Goal: Task Accomplishment & Management: Complete application form

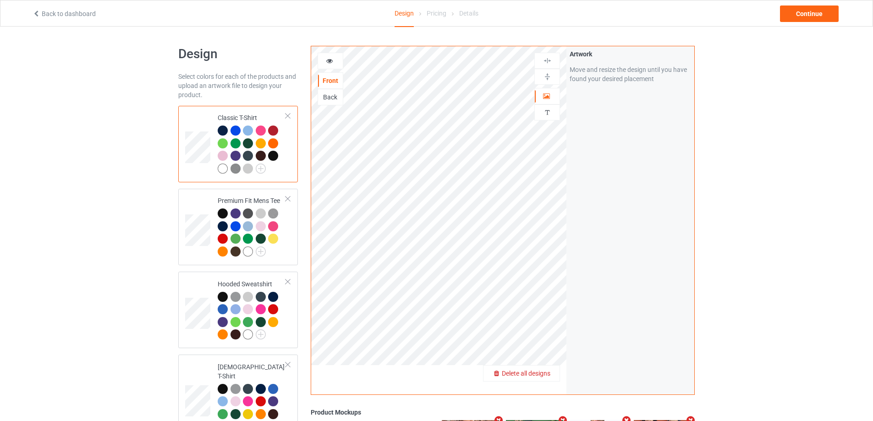
click at [541, 377] on span "Delete all designs" at bounding box center [526, 373] width 49 height 7
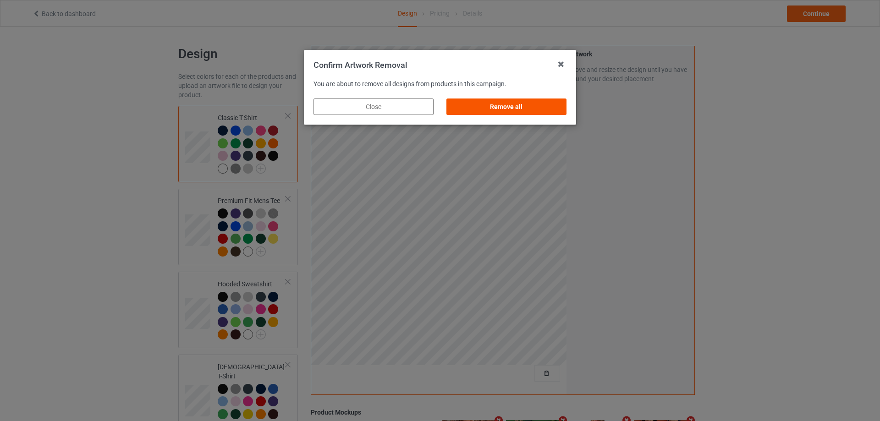
click at [551, 99] on div "Remove all" at bounding box center [506, 107] width 120 height 16
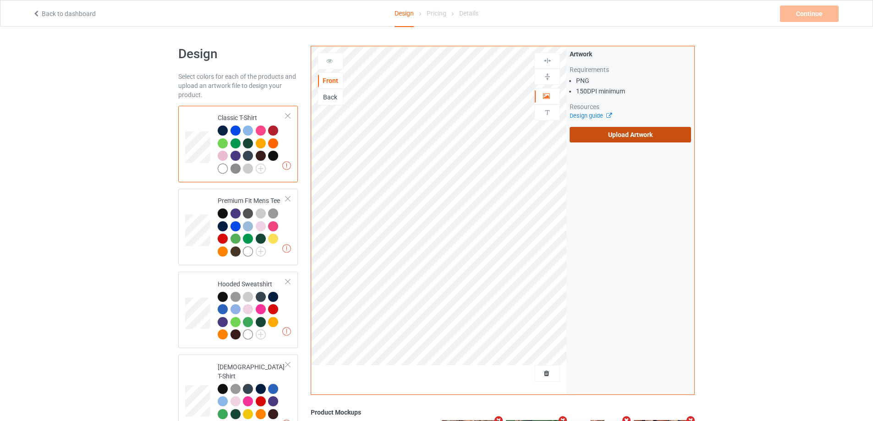
click at [608, 131] on label "Upload Artwork" at bounding box center [630, 135] width 121 height 16
click at [0, 0] on input "Upload Artwork" at bounding box center [0, 0] width 0 height 0
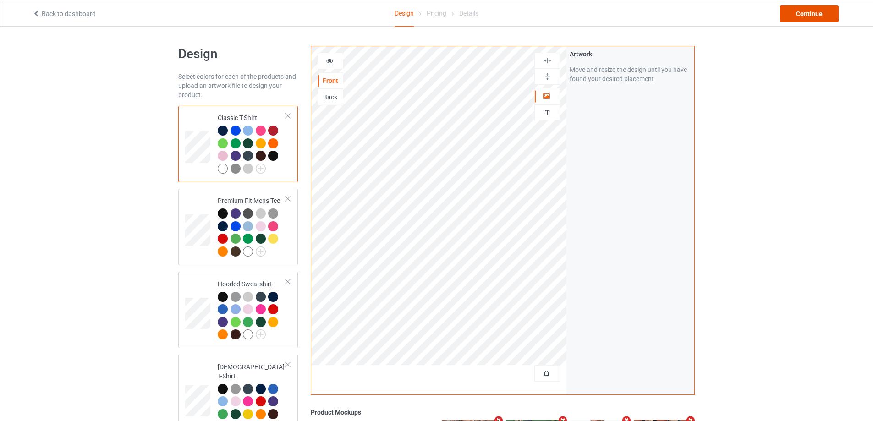
click at [799, 18] on div "Continue" at bounding box center [809, 13] width 59 height 16
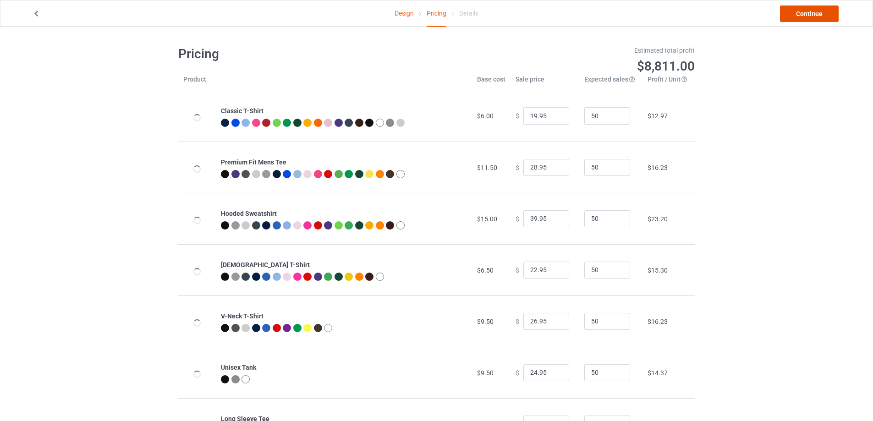
click at [799, 18] on link "Continue" at bounding box center [809, 13] width 59 height 16
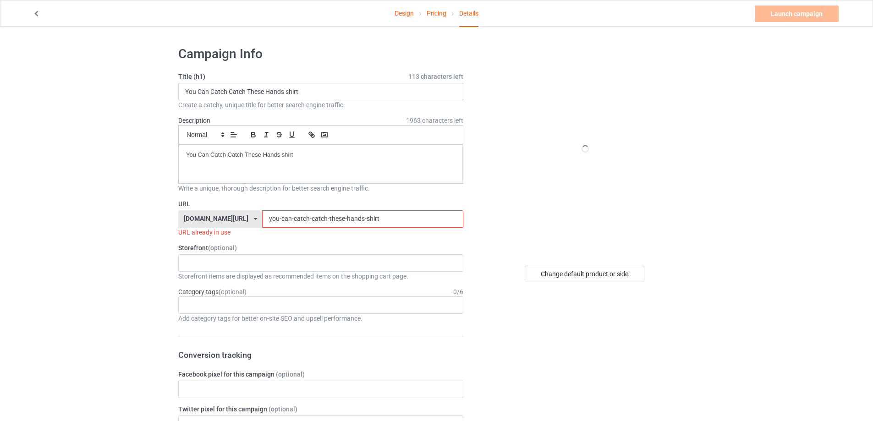
click at [439, 18] on link "Pricing" at bounding box center [437, 13] width 20 height 26
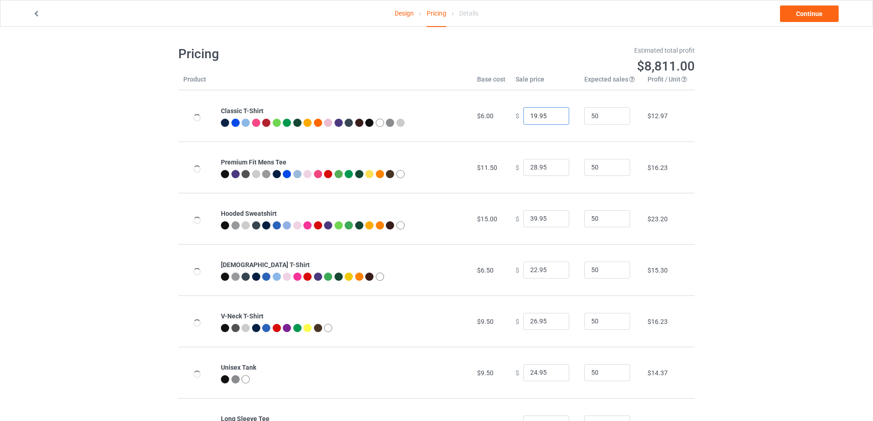
drag, startPoint x: 531, startPoint y: 118, endPoint x: 524, endPoint y: 120, distance: 7.5
click at [524, 120] on input "19.95" at bounding box center [546, 115] width 46 height 17
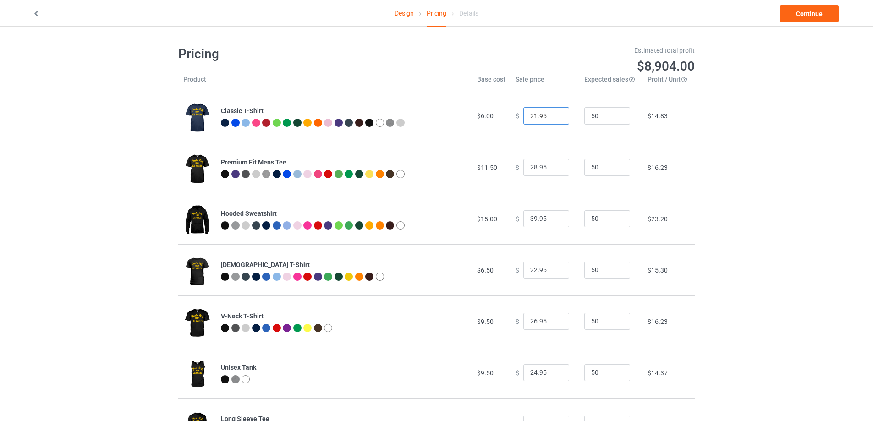
type input "21.95"
click at [811, 100] on div "Design Pricing Details Continue Pricing Estimated total profit $8,904.00 Produc…" at bounding box center [436, 325] width 873 height 596
click at [811, 24] on div "Design Pricing Details Continue" at bounding box center [436, 13] width 821 height 26
click at [811, 17] on link "Continue" at bounding box center [809, 13] width 59 height 16
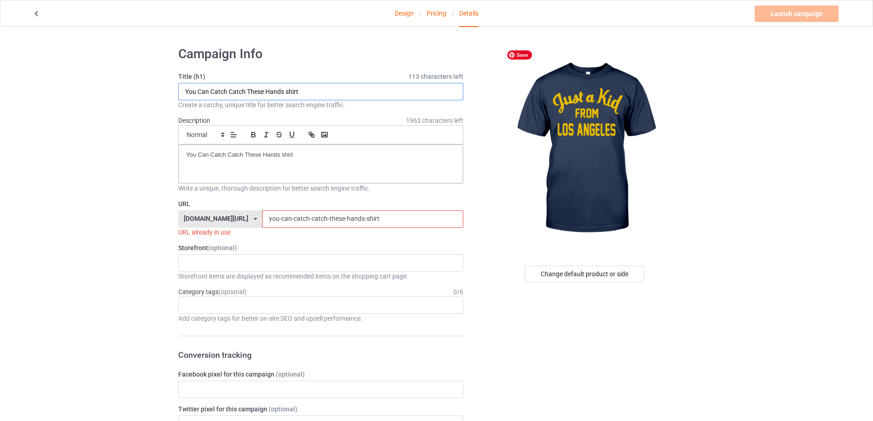
drag, startPoint x: 323, startPoint y: 96, endPoint x: 109, endPoint y: 92, distance: 214.5
paste input "Just a kid from [GEOGRAPHIC_DATA]"
type input "Just a kid from LOS ANGELES shirt"
drag, startPoint x: 307, startPoint y: 164, endPoint x: 73, endPoint y: 131, distance: 236.1
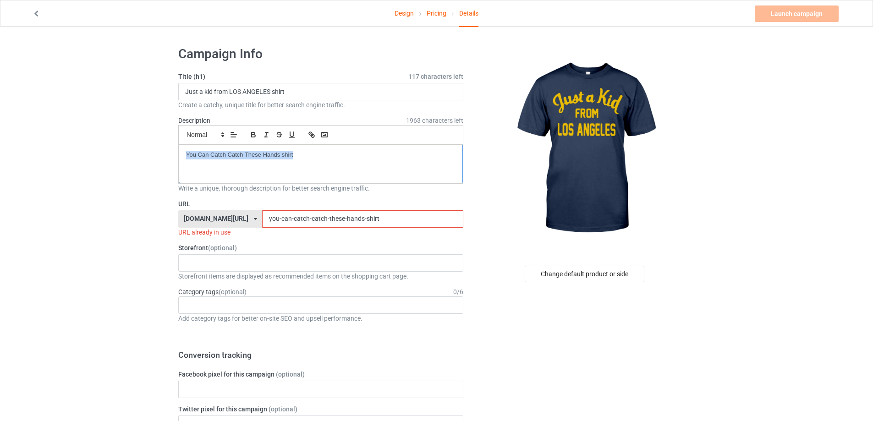
drag, startPoint x: 360, startPoint y: 213, endPoint x: 129, endPoint y: 212, distance: 231.0
paste input "just-a-kid-from-los-angele"
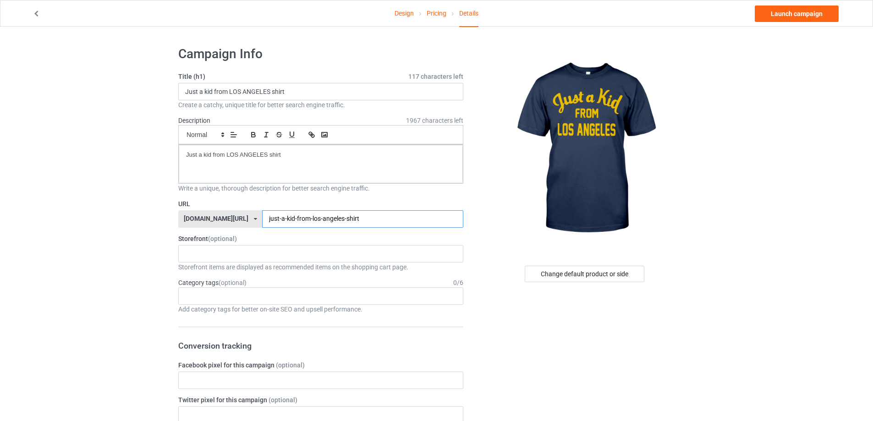
type input "just-a-kid-from-los-angeles-shirt"
click at [439, 16] on link "Pricing" at bounding box center [437, 13] width 20 height 26
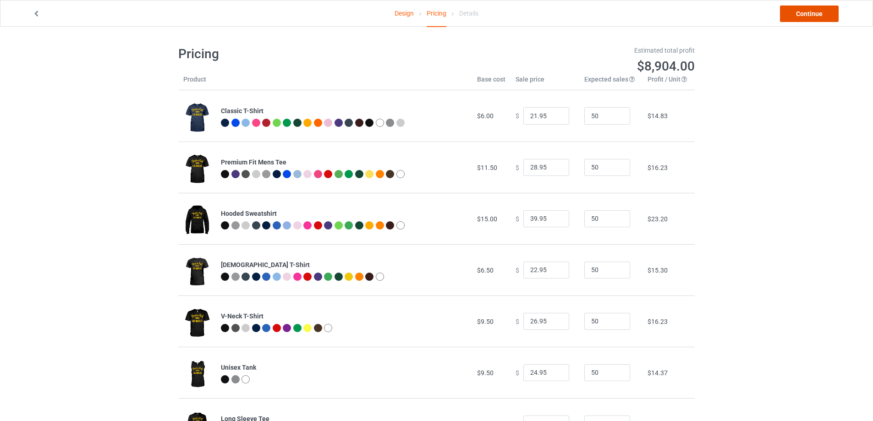
click at [795, 10] on link "Continue" at bounding box center [809, 13] width 59 height 16
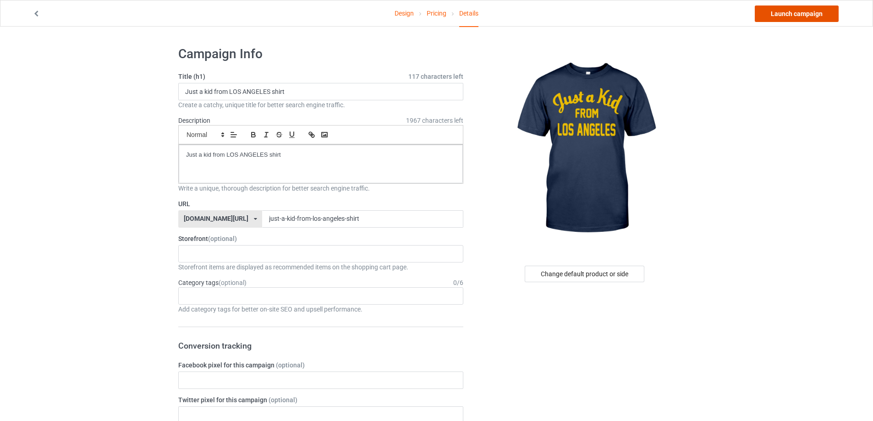
click at [795, 12] on link "Launch campaign" at bounding box center [797, 13] width 84 height 16
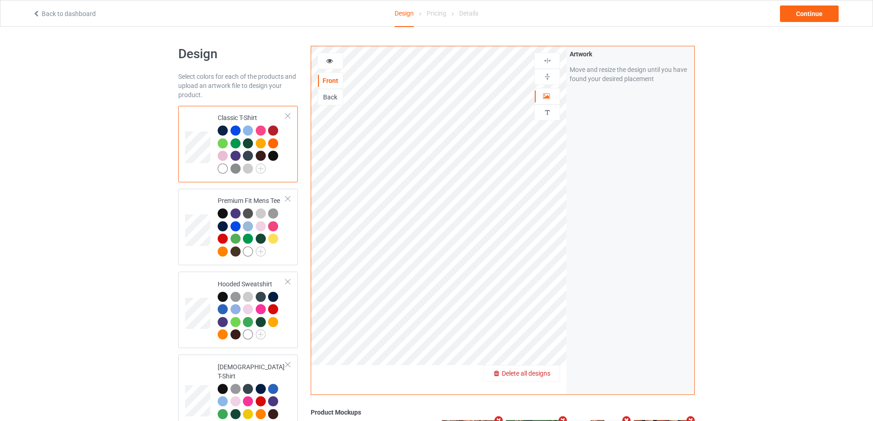
click at [546, 374] on span "Delete all designs" at bounding box center [526, 373] width 49 height 7
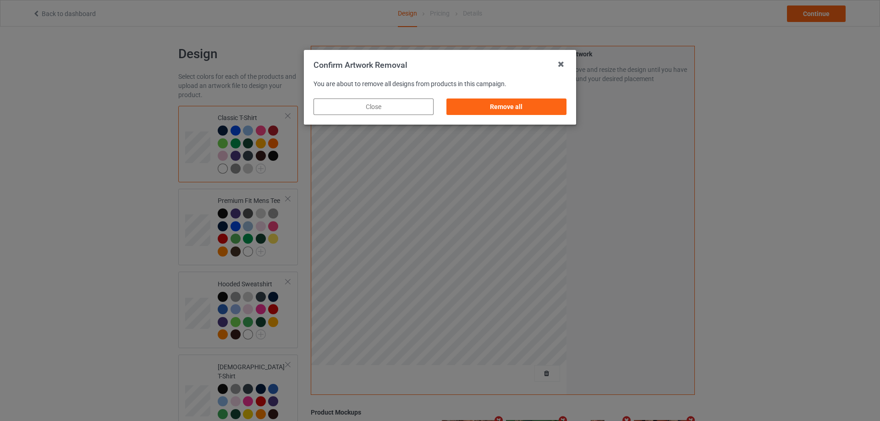
click at [553, 116] on div "Remove all" at bounding box center [506, 106] width 133 height 29
click at [564, 113] on div "Remove all" at bounding box center [506, 107] width 120 height 16
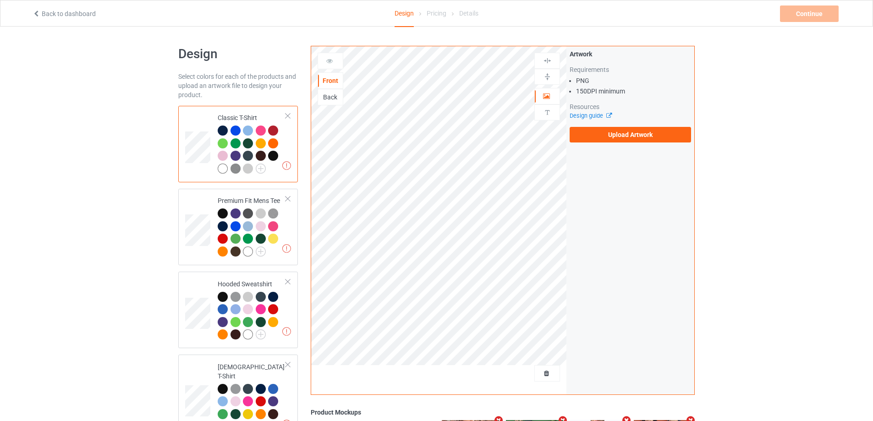
click at [606, 122] on div "Artwork Requirements PNG 150 DPI minimum Resources Design guide Upload Artwork" at bounding box center [630, 95] width 121 height 93
click at [607, 134] on label "Upload Artwork" at bounding box center [630, 135] width 121 height 16
click at [0, 0] on input "Upload Artwork" at bounding box center [0, 0] width 0 height 0
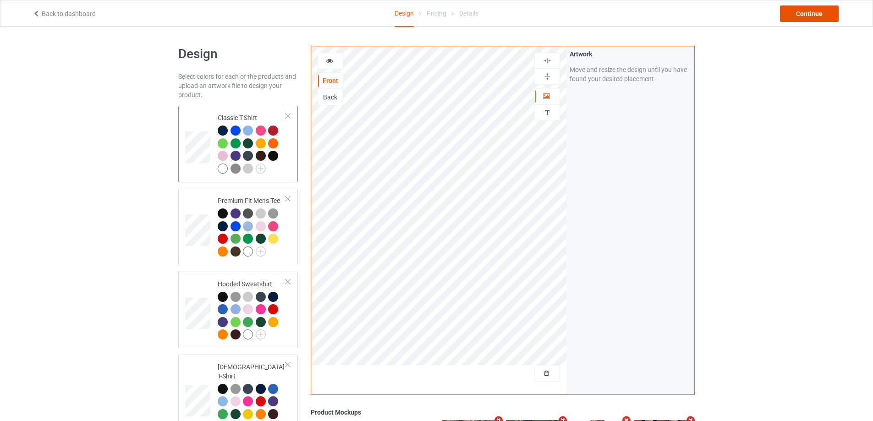
click at [812, 19] on div "Continue" at bounding box center [809, 13] width 59 height 16
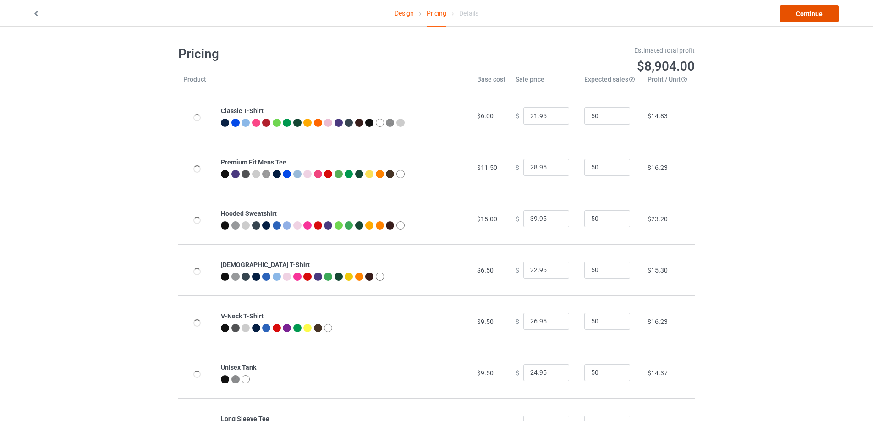
click at [812, 19] on link "Continue" at bounding box center [809, 13] width 59 height 16
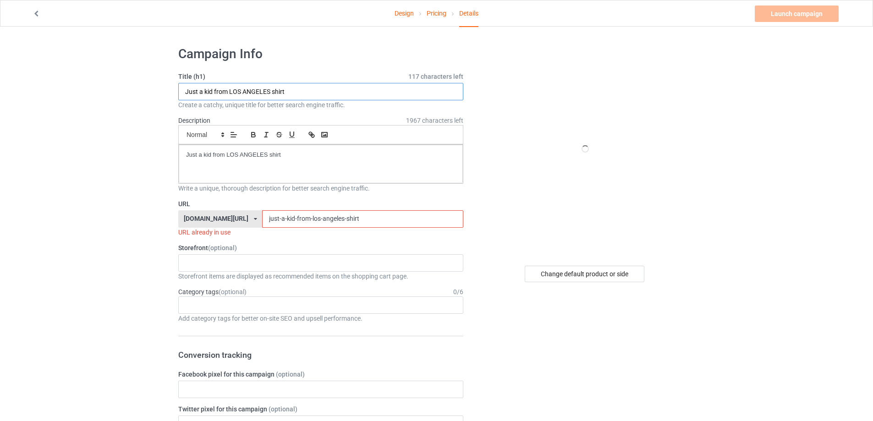
drag, startPoint x: 302, startPoint y: 82, endPoint x: 190, endPoint y: 115, distance: 116.0
paste input "[US_STATE]"
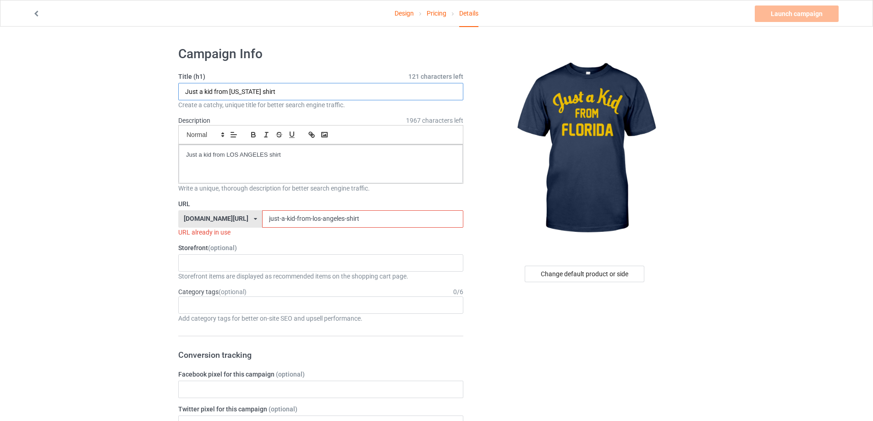
type input "Just a kid from Florida shirt"
drag, startPoint x: 332, startPoint y: 169, endPoint x: 90, endPoint y: 160, distance: 242.1
paste input "florida"
drag, startPoint x: 187, startPoint y: 210, endPoint x: 167, endPoint y: 209, distance: 19.7
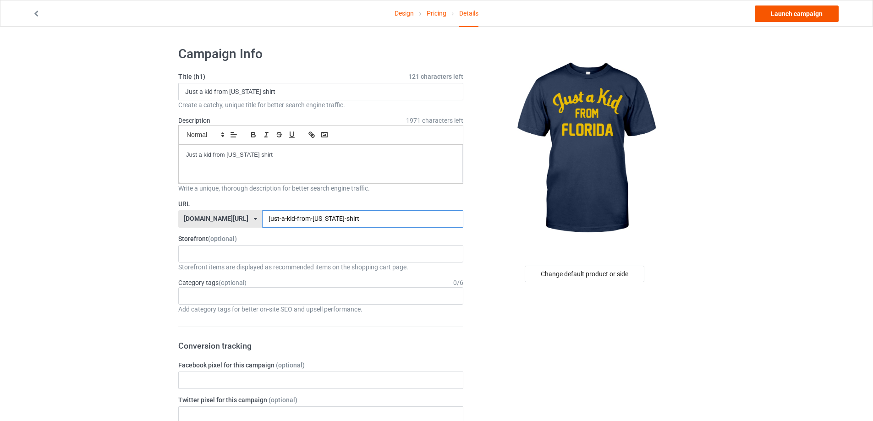
type input "just-a-kid-from-florida-shirt"
click at [819, 14] on link "Launch campaign" at bounding box center [797, 13] width 84 height 16
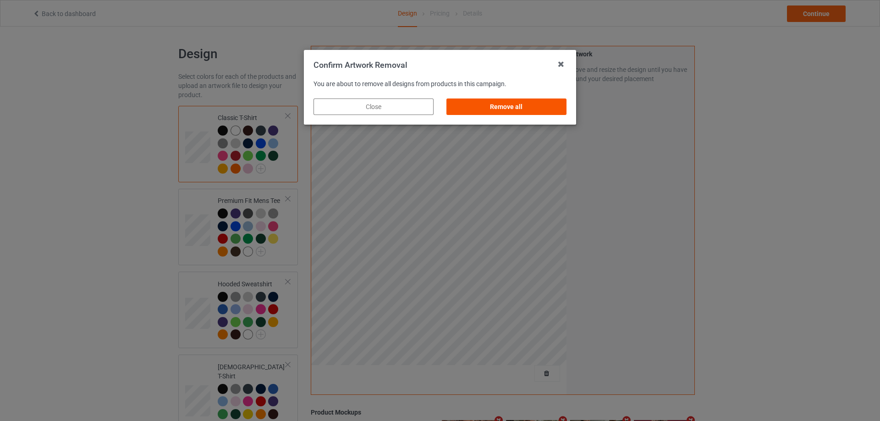
click at [533, 107] on div "Remove all" at bounding box center [506, 107] width 120 height 16
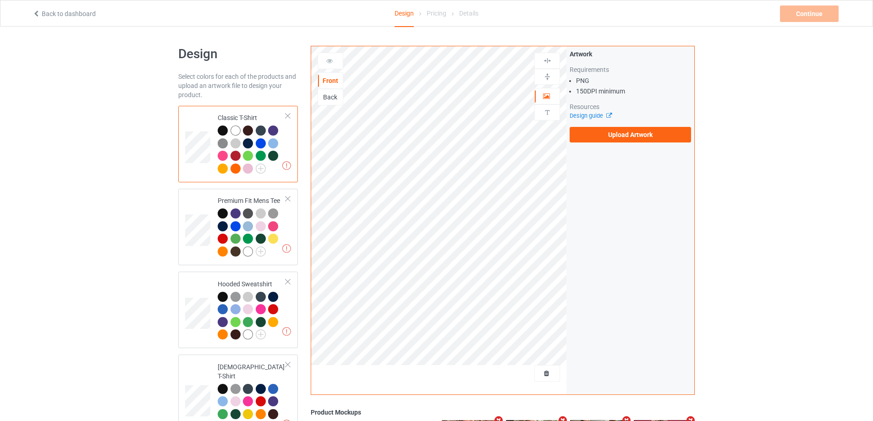
click at [608, 143] on div "Artwork Requirements PNG 150 DPI minimum Resources Design guide Upload Artwork" at bounding box center [630, 95] width 128 height 99
click at [614, 140] on label "Upload Artwork" at bounding box center [630, 135] width 121 height 16
click at [0, 0] on input "Upload Artwork" at bounding box center [0, 0] width 0 height 0
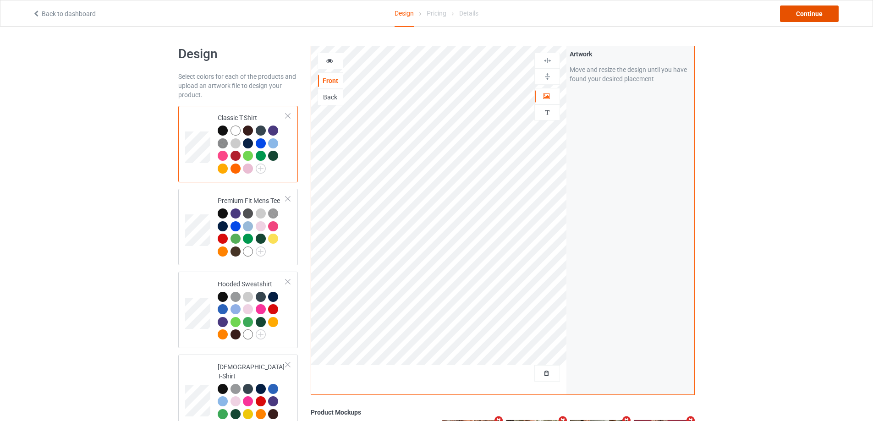
click at [789, 11] on div "Continue" at bounding box center [809, 13] width 59 height 16
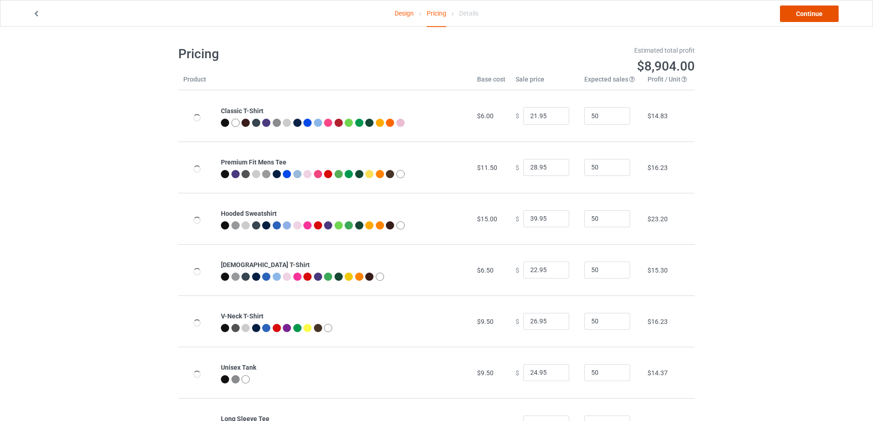
click at [789, 12] on link "Continue" at bounding box center [809, 13] width 59 height 16
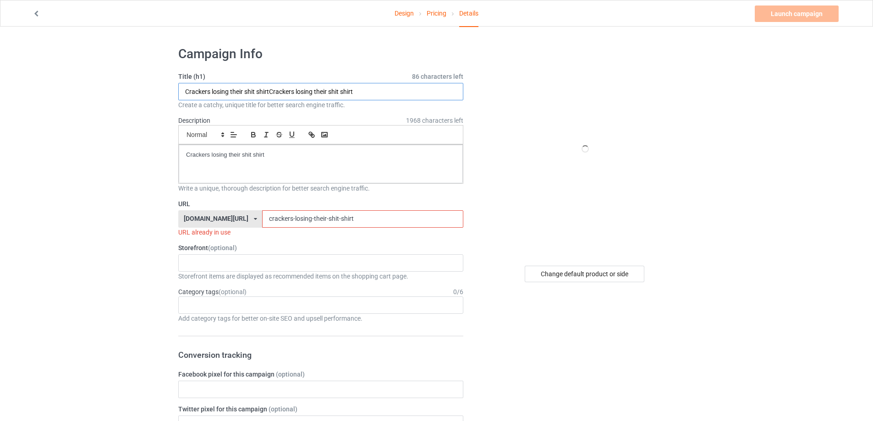
paste input "Grok Has Money"
drag, startPoint x: 290, startPoint y: 92, endPoint x: 179, endPoint y: 117, distance: 113.7
paste input "Grok Has Money shirt"
type input "Grok Has Money shirtGrok Has Money shirt"
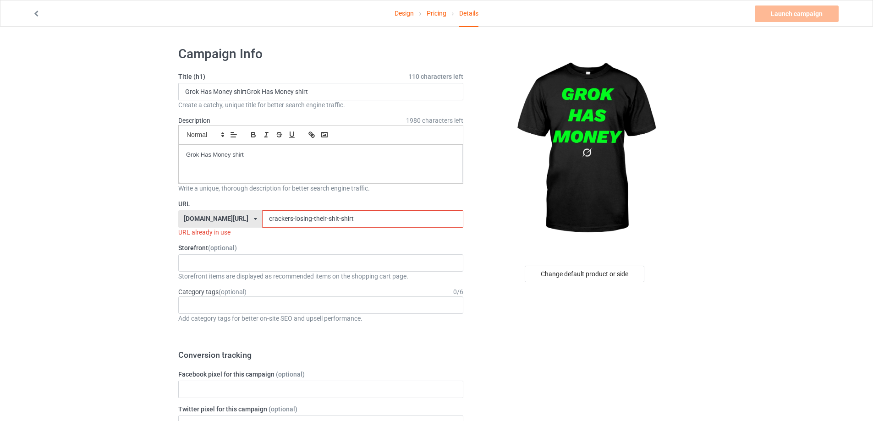
drag, startPoint x: 335, startPoint y: 217, endPoint x: 236, endPoint y: 216, distance: 99.5
click at [231, 216] on div "teechip.com/ teetrendus.com/ teechip.com/ 5cd2f964b197f721e1cad219 587d0d41cee3…" at bounding box center [320, 218] width 285 height 17
paste input "grok-has-money"
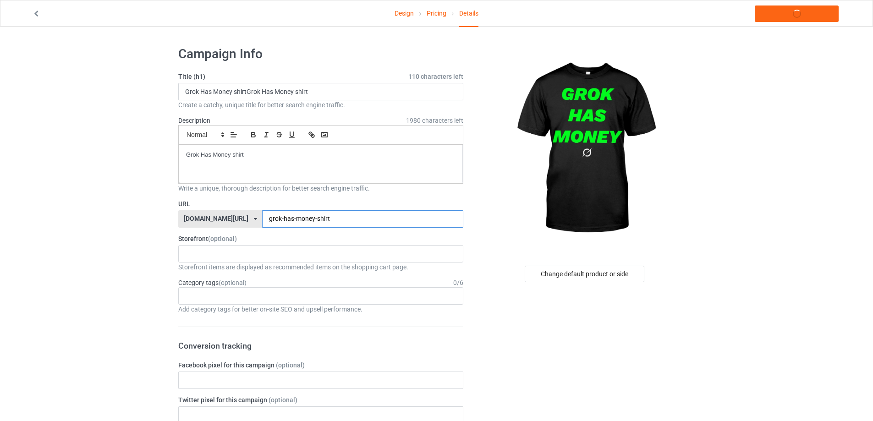
type input "grok-has-money-shirt"
drag, startPoint x: 84, startPoint y: 155, endPoint x: 77, endPoint y: 155, distance: 6.9
copy p "Grok Has Money shirt"
click at [817, 14] on link "Launch campaign" at bounding box center [797, 13] width 84 height 16
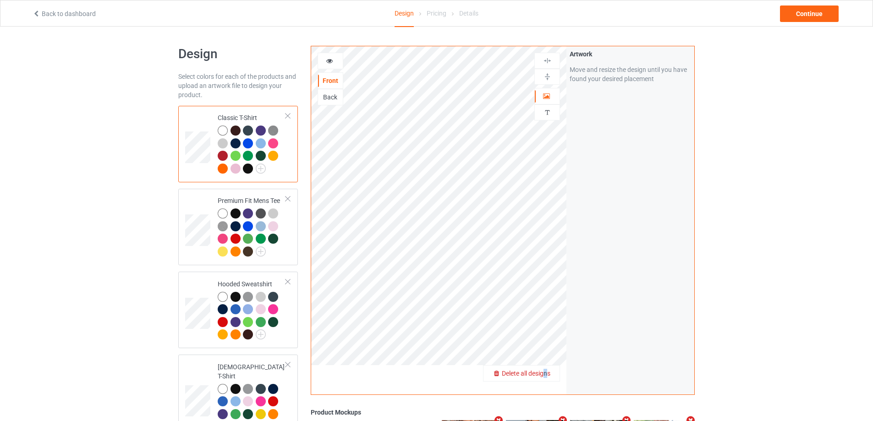
click at [544, 372] on span "Delete all designs" at bounding box center [526, 373] width 49 height 7
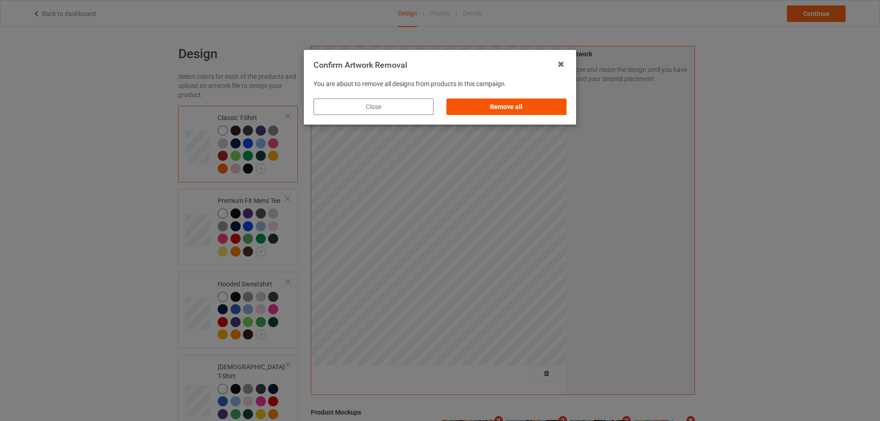
click at [534, 104] on div "Remove all" at bounding box center [506, 107] width 120 height 16
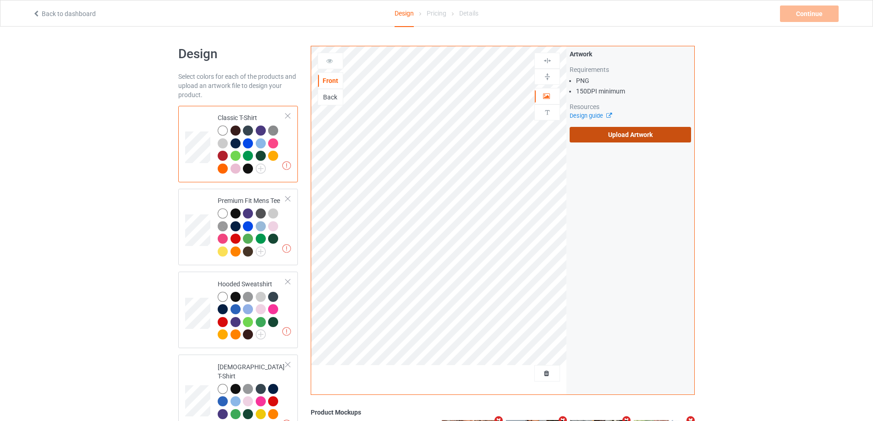
click at [631, 139] on label "Upload Artwork" at bounding box center [630, 135] width 121 height 16
click at [0, 0] on input "Upload Artwork" at bounding box center [0, 0] width 0 height 0
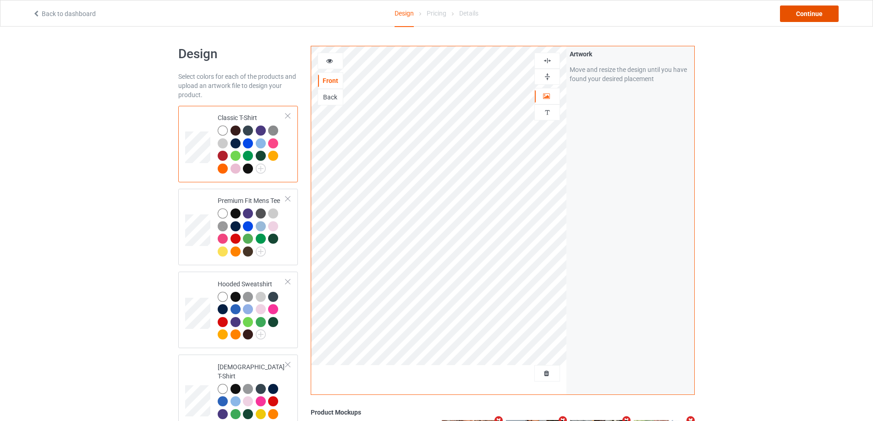
click at [816, 13] on div "Continue" at bounding box center [809, 13] width 59 height 16
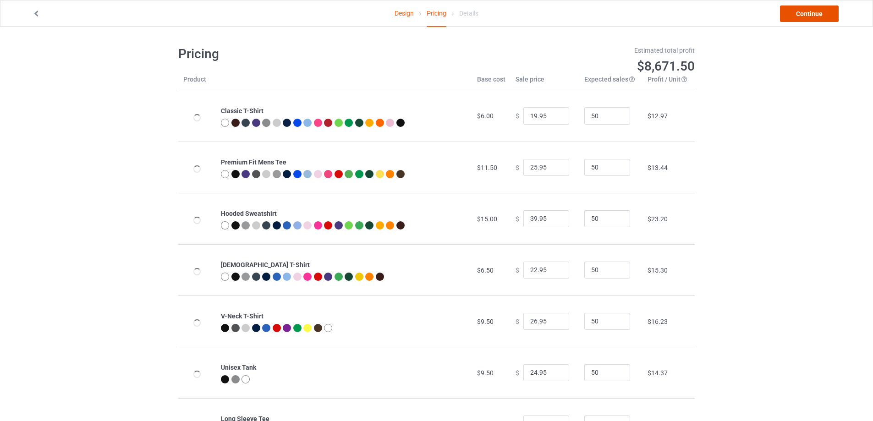
click at [809, 13] on link "Continue" at bounding box center [809, 13] width 59 height 16
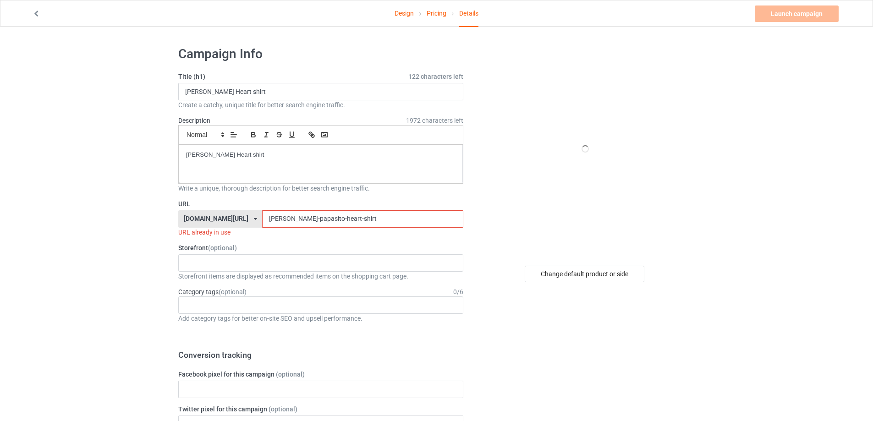
click at [443, 15] on link "Pricing" at bounding box center [437, 13] width 20 height 26
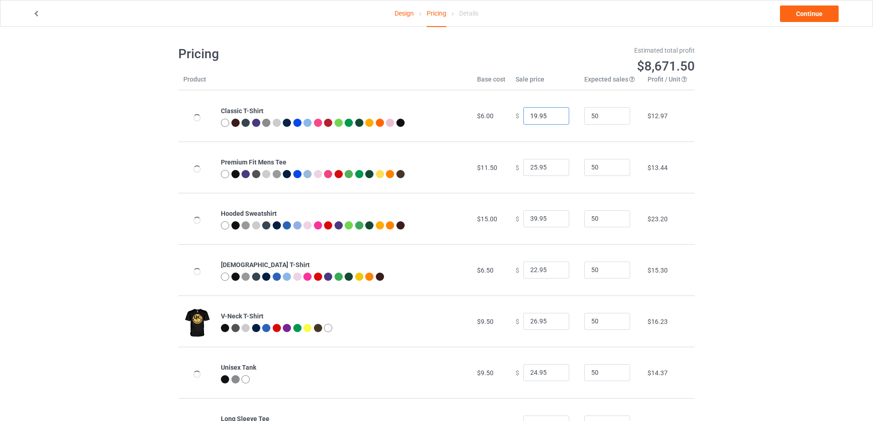
drag, startPoint x: 532, startPoint y: 119, endPoint x: 518, endPoint y: 121, distance: 13.9
click at [518, 121] on div "$ 19.95" at bounding box center [545, 115] width 59 height 17
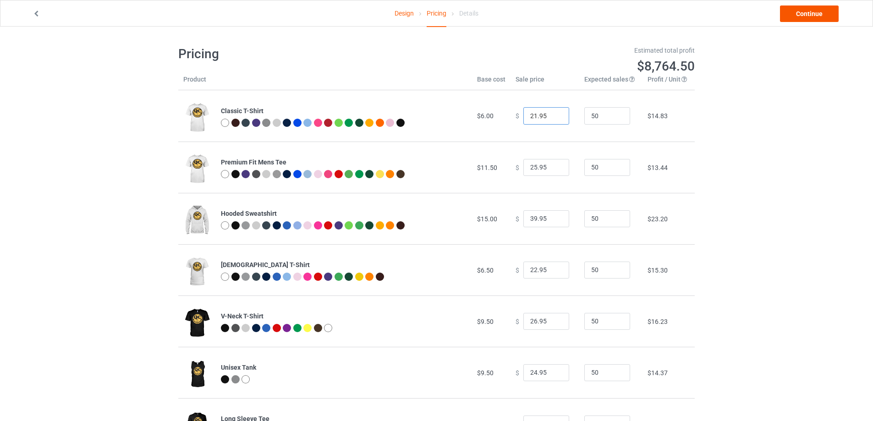
type input "21.95"
click at [806, 16] on link "Continue" at bounding box center [809, 13] width 59 height 16
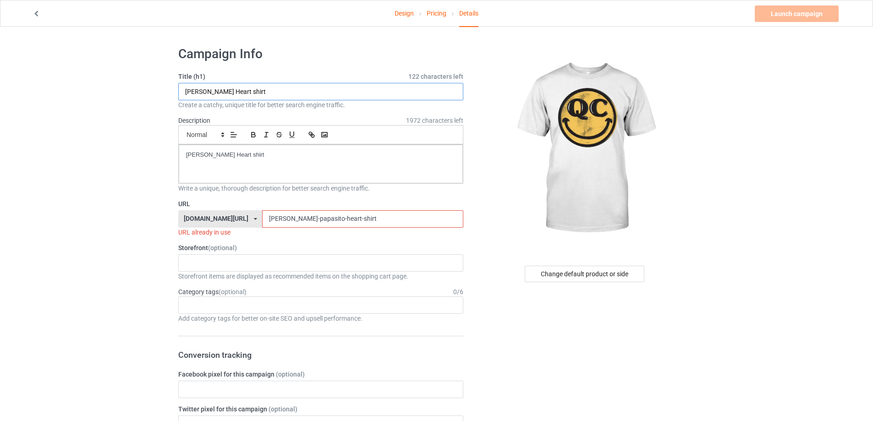
drag, startPoint x: 271, startPoint y: 91, endPoint x: 77, endPoint y: 66, distance: 196.0
paste input "https://teeregular.com/campaign/704-shopqc-smiley-"
drag, startPoint x: 284, startPoint y: 92, endPoint x: 346, endPoint y: 94, distance: 61.9
click at [346, 94] on input "https://teeregular.com/campaign/704-shopqc-smiley-shirt" at bounding box center [320, 91] width 285 height 17
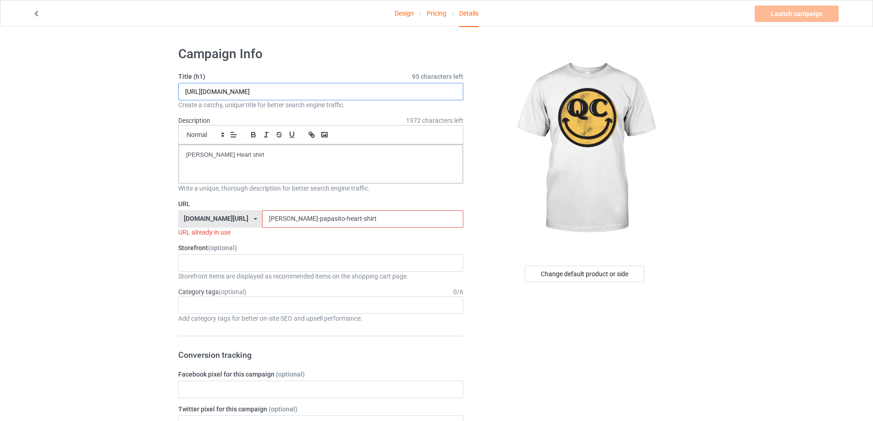
drag, startPoint x: 283, startPoint y: 92, endPoint x: 399, endPoint y: 96, distance: 116.0
click at [401, 94] on input "https://teeregular.com/campaign/704-shopqc-smiley-shirt" at bounding box center [320, 91] width 285 height 17
type input "https://teeregular.com/campaign/704-shopqc-smiley-shirt"
drag, startPoint x: 313, startPoint y: 218, endPoint x: 255, endPoint y: 201, distance: 60.3
click at [186, 205] on div "URL teechip.com/ teetrendus.com/ teechip.com/ 5cd2f964b197f721e1cad219 587d0d41…" at bounding box center [320, 218] width 285 height 38
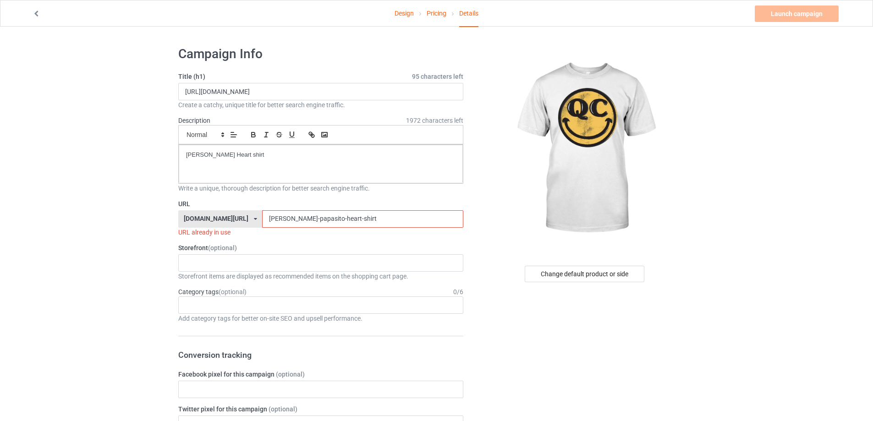
paste input "704-shopqc-smiley"
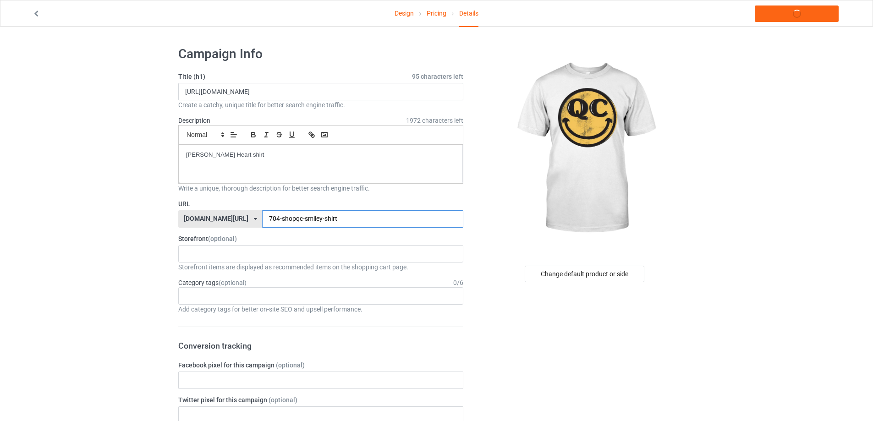
drag, startPoint x: 269, startPoint y: 220, endPoint x: 277, endPoint y: 231, distance: 14.0
click at [269, 220] on input "704-shopqc-smiley-shirt" at bounding box center [362, 218] width 201 height 17
type input "704-shop-qc-smiley-shirt"
drag, startPoint x: 369, startPoint y: 90, endPoint x: 78, endPoint y: 93, distance: 291.0
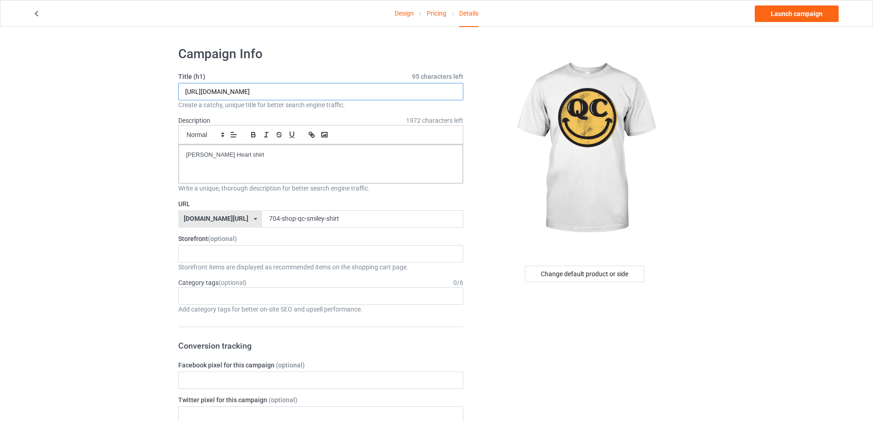
paste input "704 Shop QC Smiley"
type input "704 Shop QC Smiley shirt"
drag, startPoint x: 181, startPoint y: 157, endPoint x: 2, endPoint y: 152, distance: 178.8
click at [803, 10] on link "Launch campaign" at bounding box center [797, 13] width 84 height 16
